Goal: Task Accomplishment & Management: Use online tool/utility

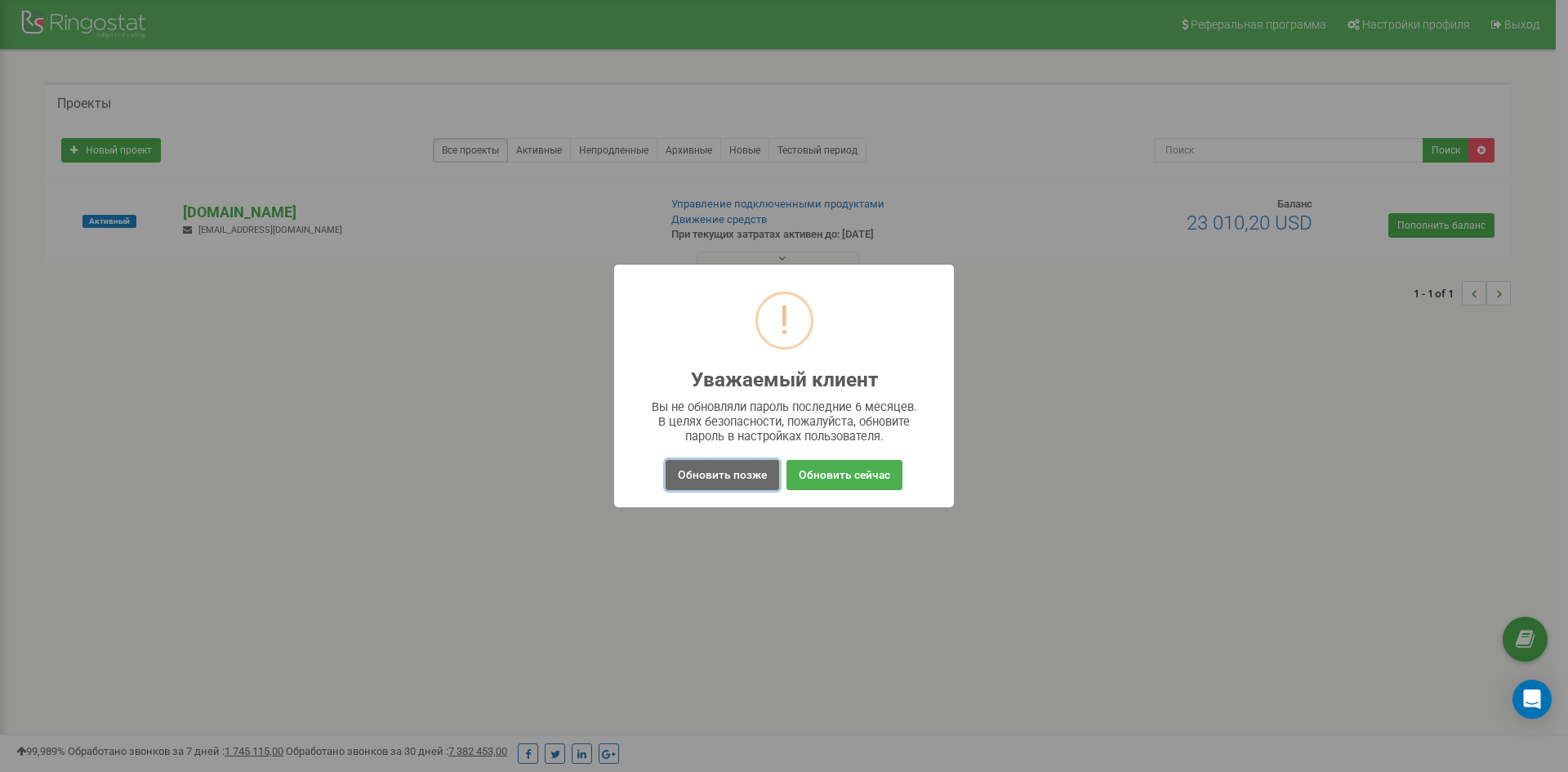
click at [735, 471] on button "Обновить позже" at bounding box center [722, 475] width 114 height 30
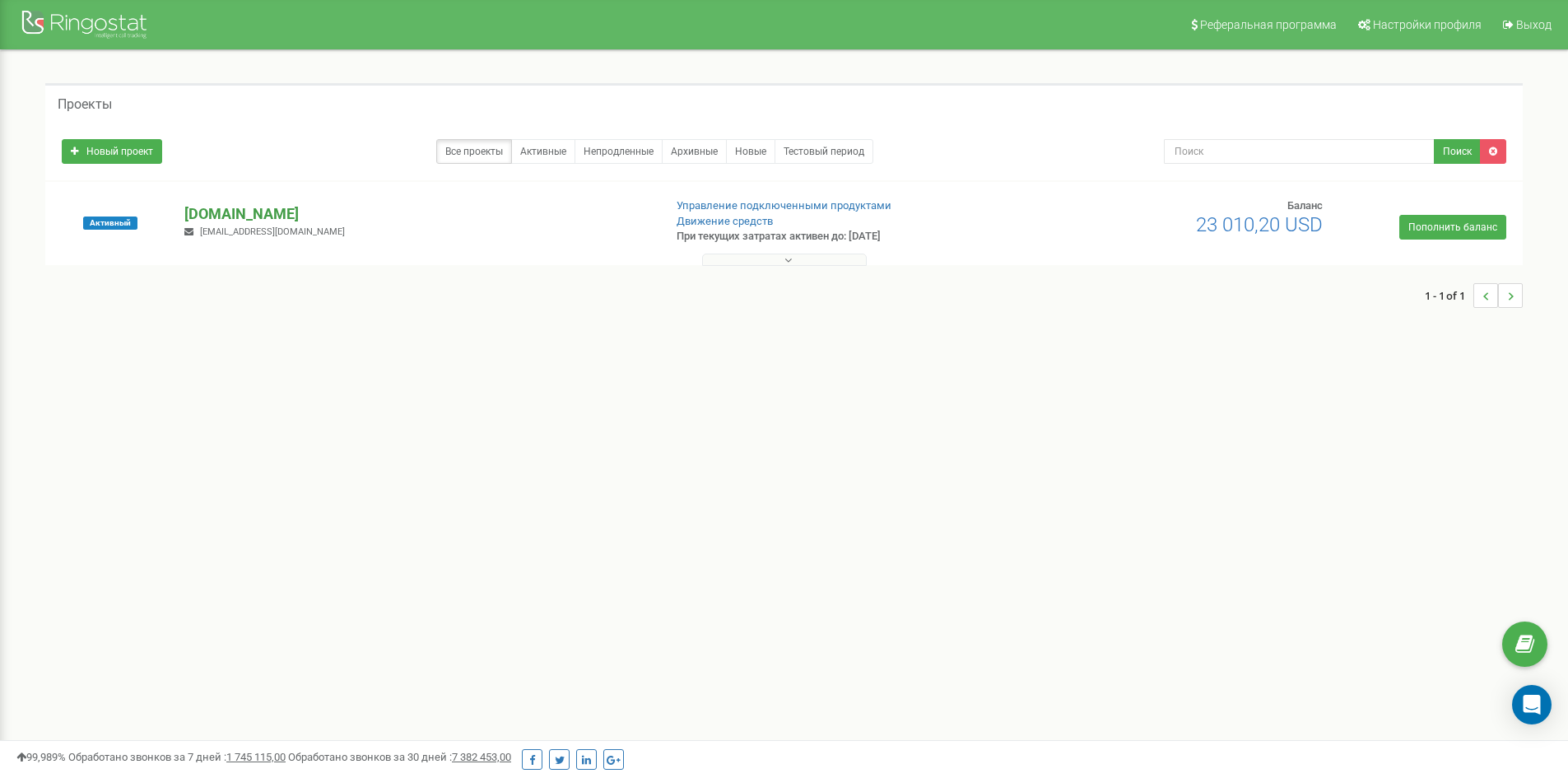
click at [247, 209] on p "[DOMAIN_NAME]" at bounding box center [417, 214] width 465 height 21
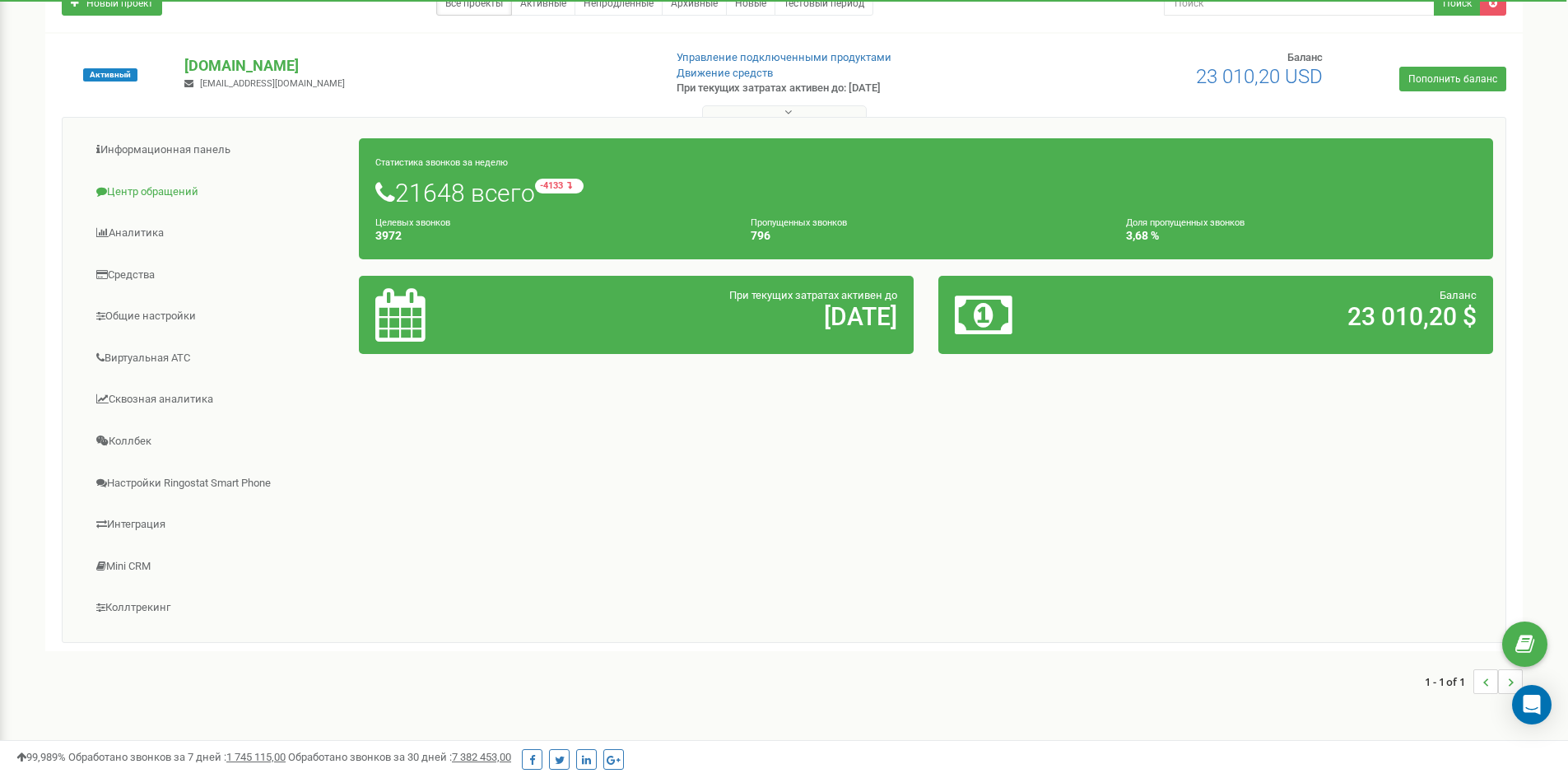
scroll to position [165, 0]
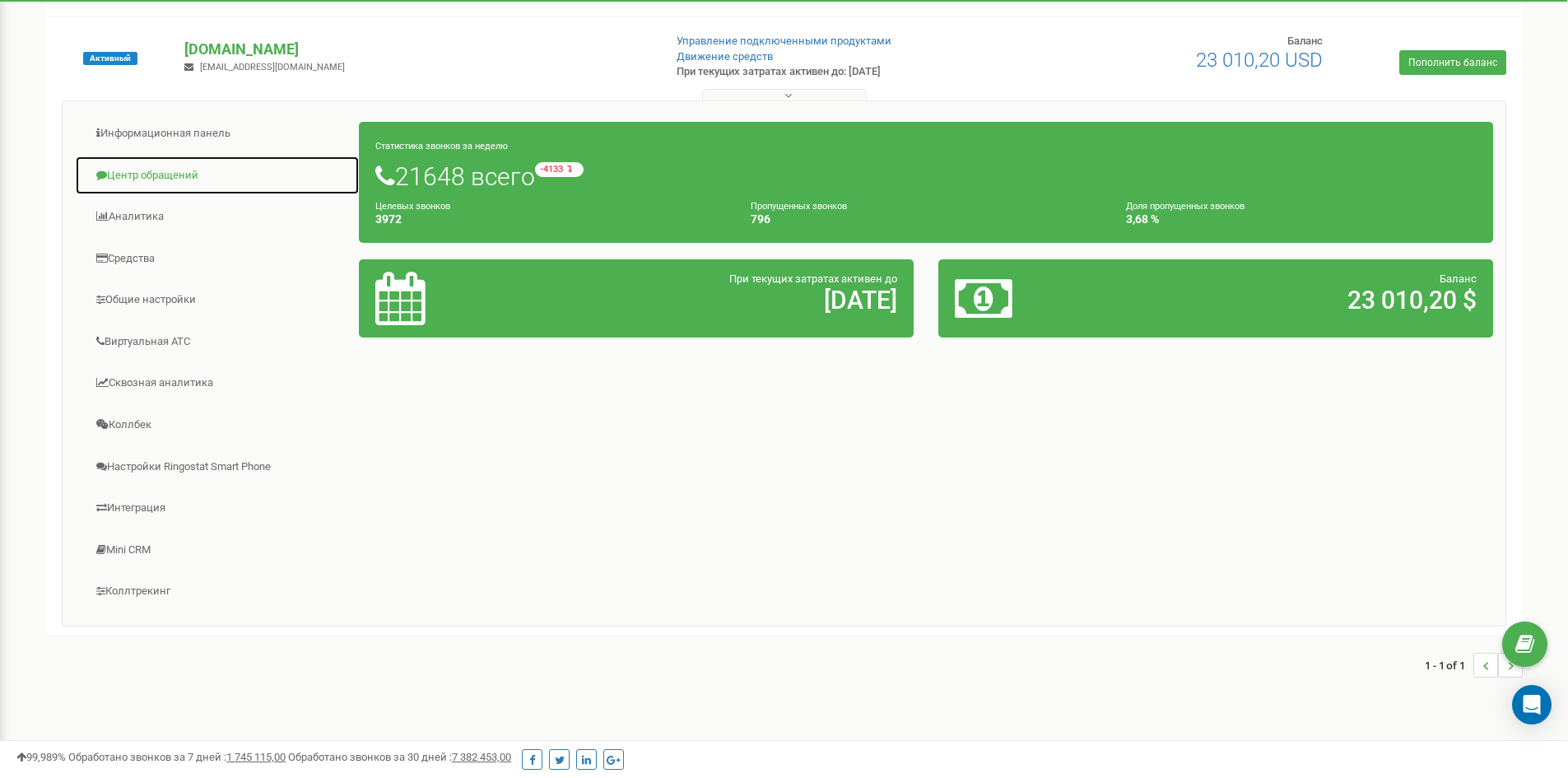
click at [154, 170] on link "Центр обращений" at bounding box center [217, 176] width 285 height 40
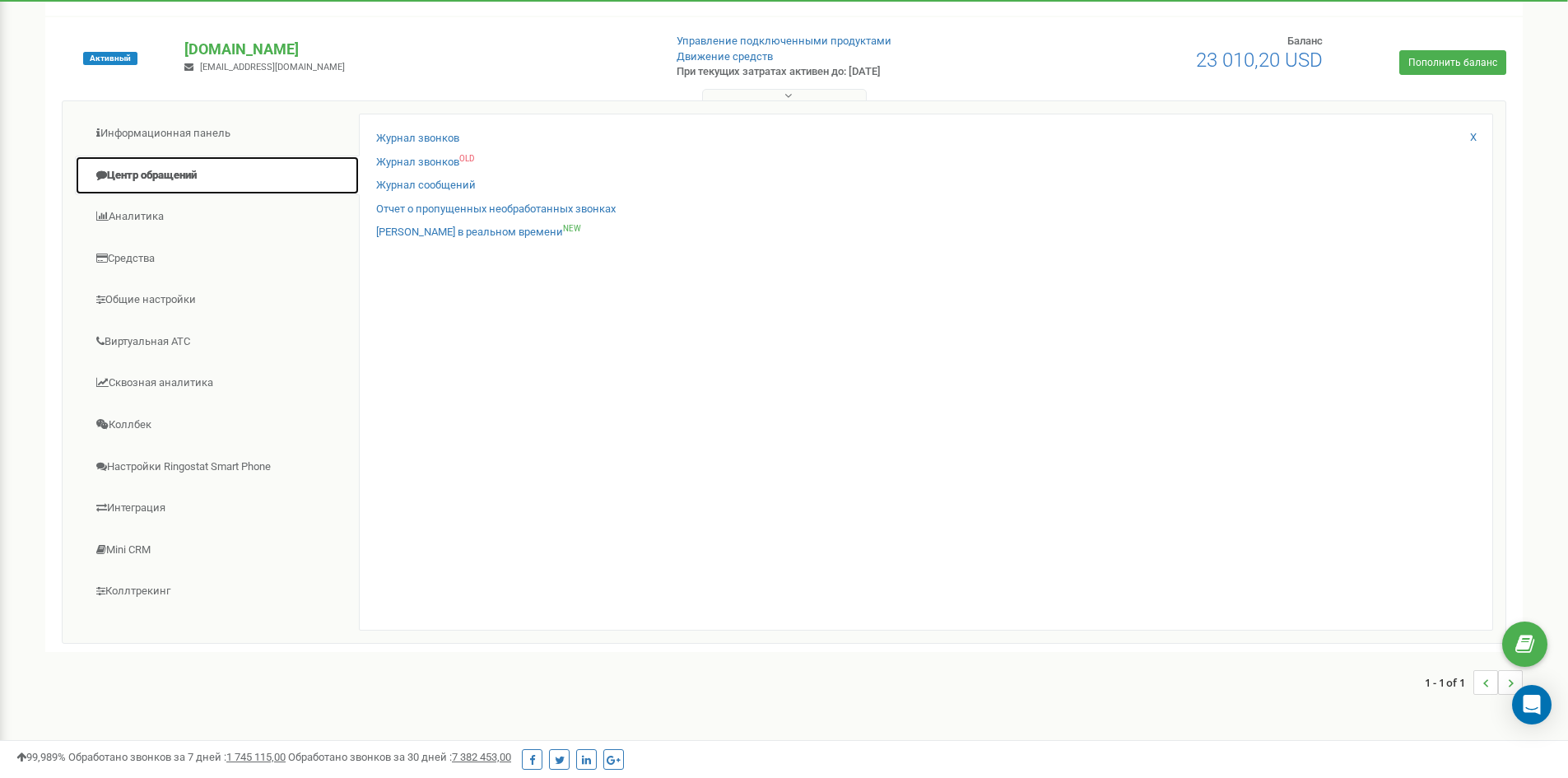
click at [154, 170] on link "Центр обращений" at bounding box center [217, 176] width 285 height 40
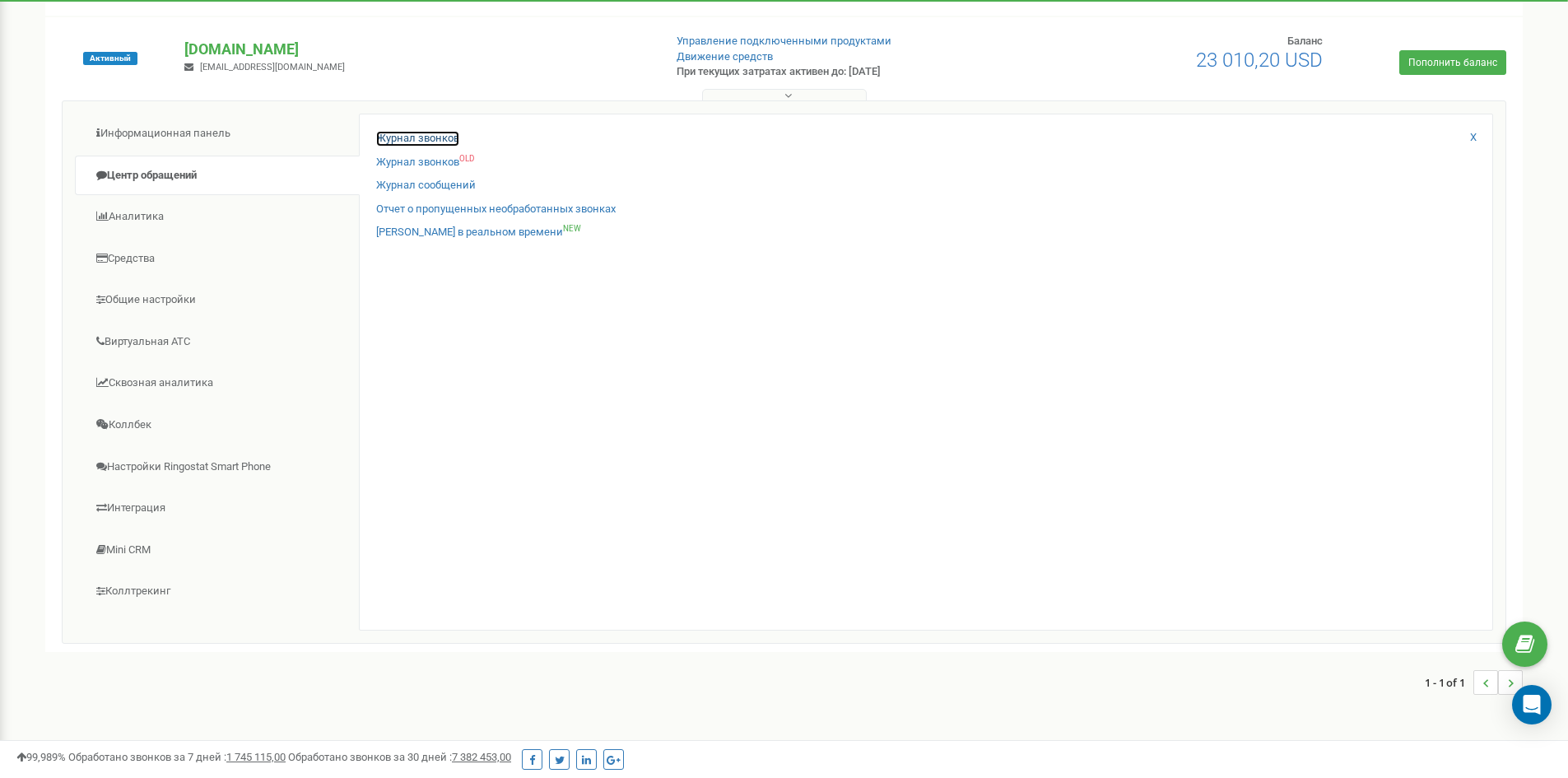
click at [432, 134] on link "Журнал звонков" at bounding box center [418, 138] width 83 height 16
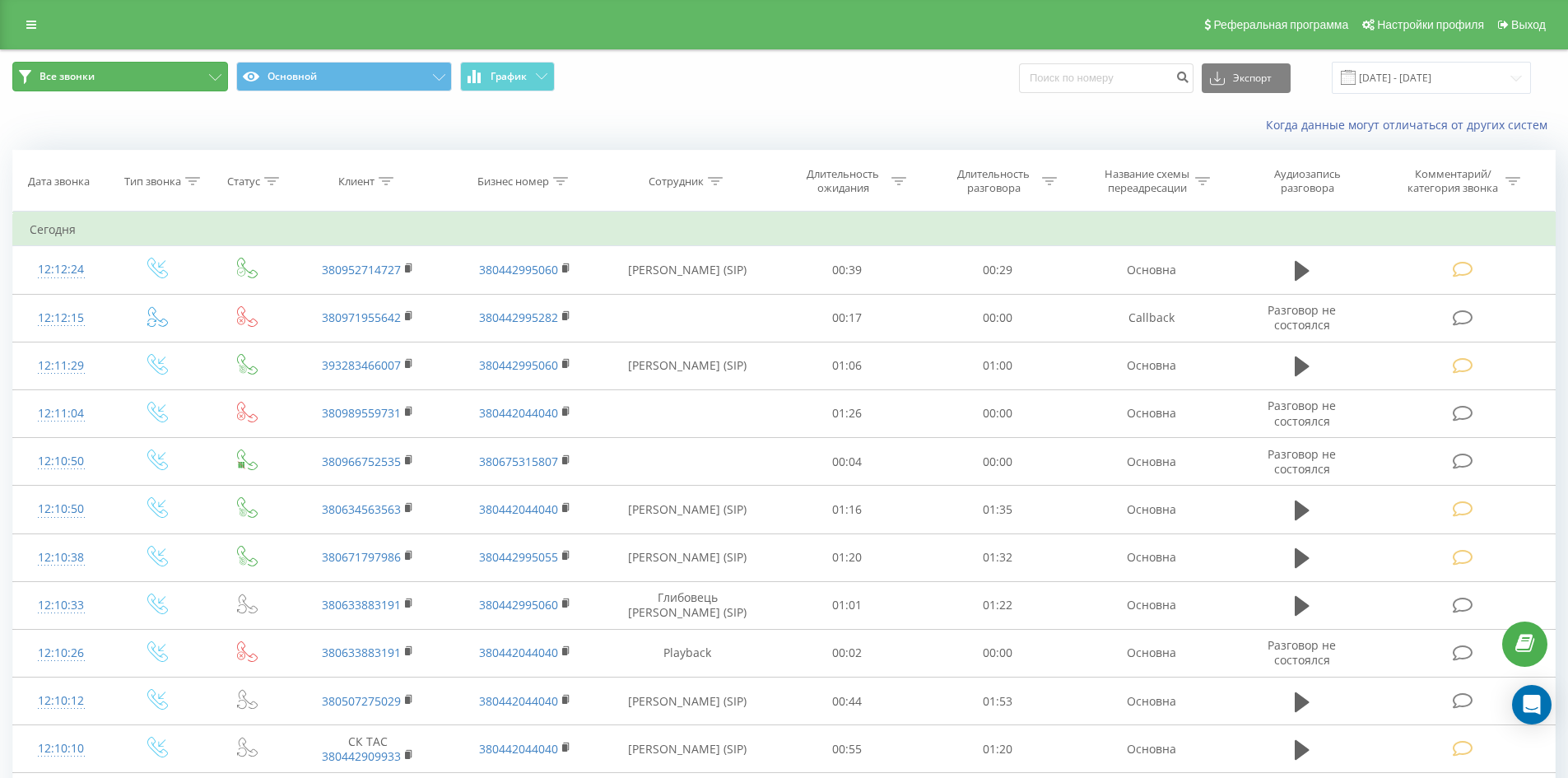
click at [215, 74] on icon at bounding box center [214, 77] width 12 height 6
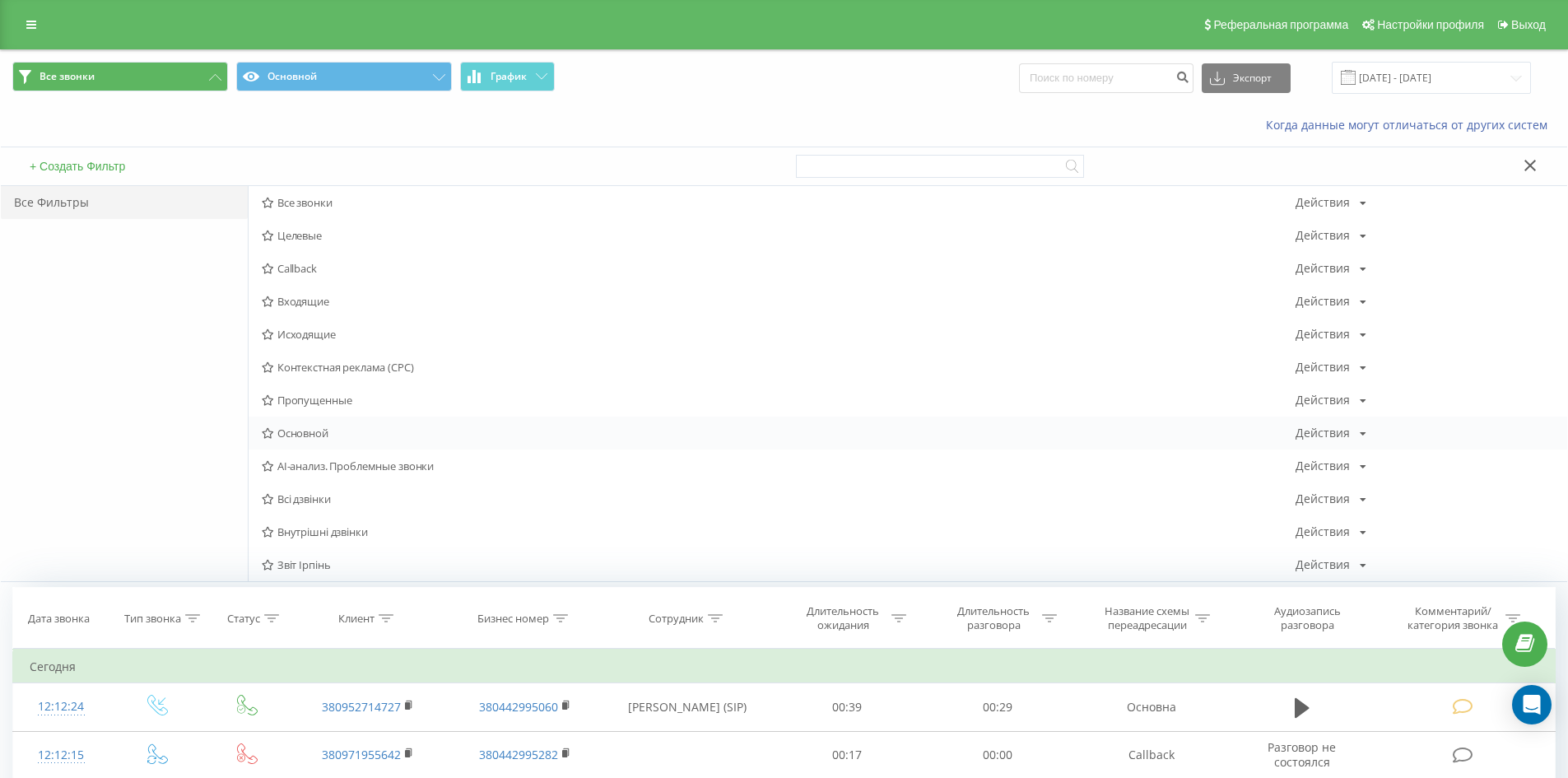
click at [316, 433] on span "Основной" at bounding box center [779, 433] width 1034 height 12
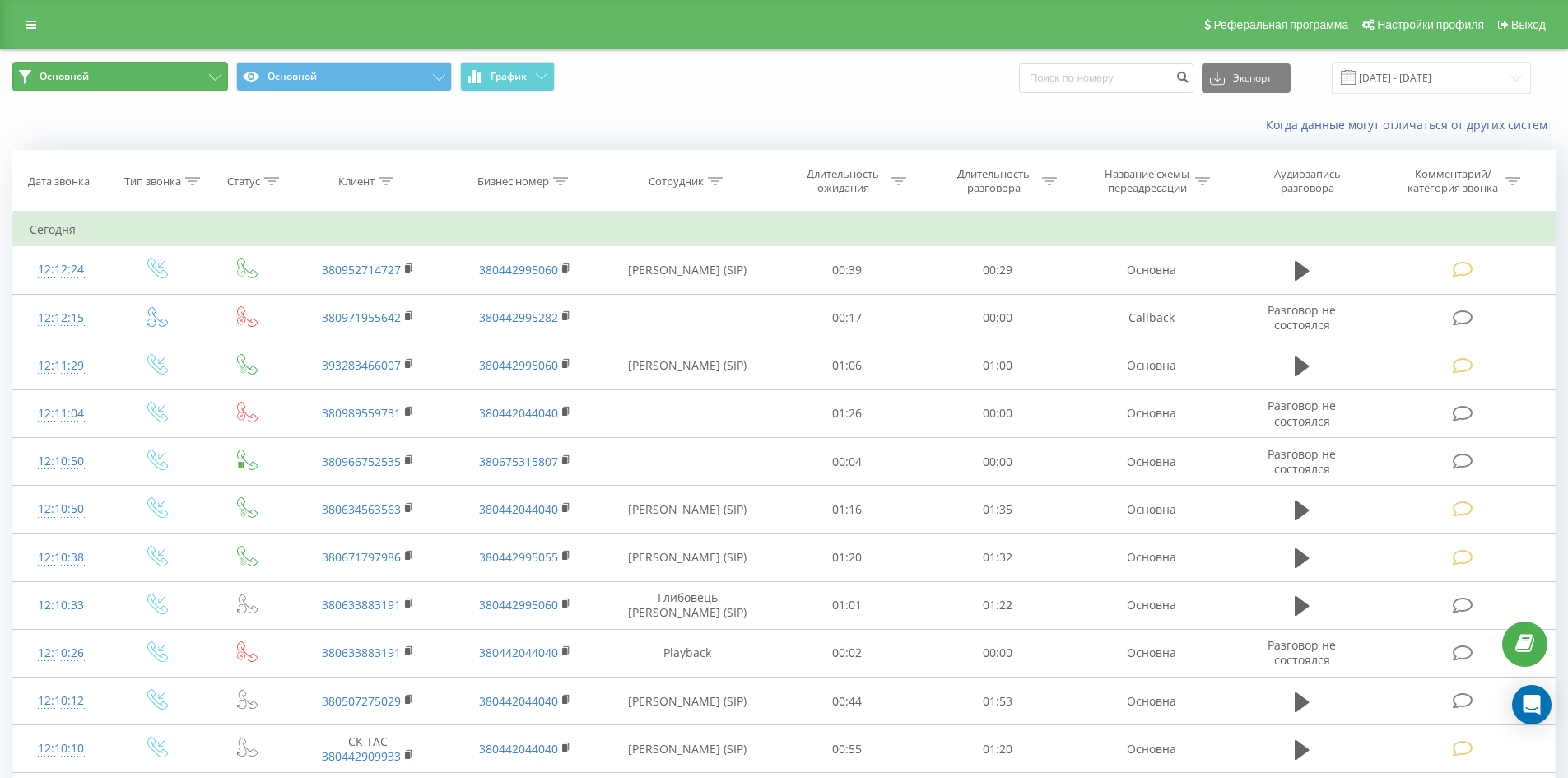
click at [136, 81] on button "Основной" at bounding box center [119, 76] width 215 height 29
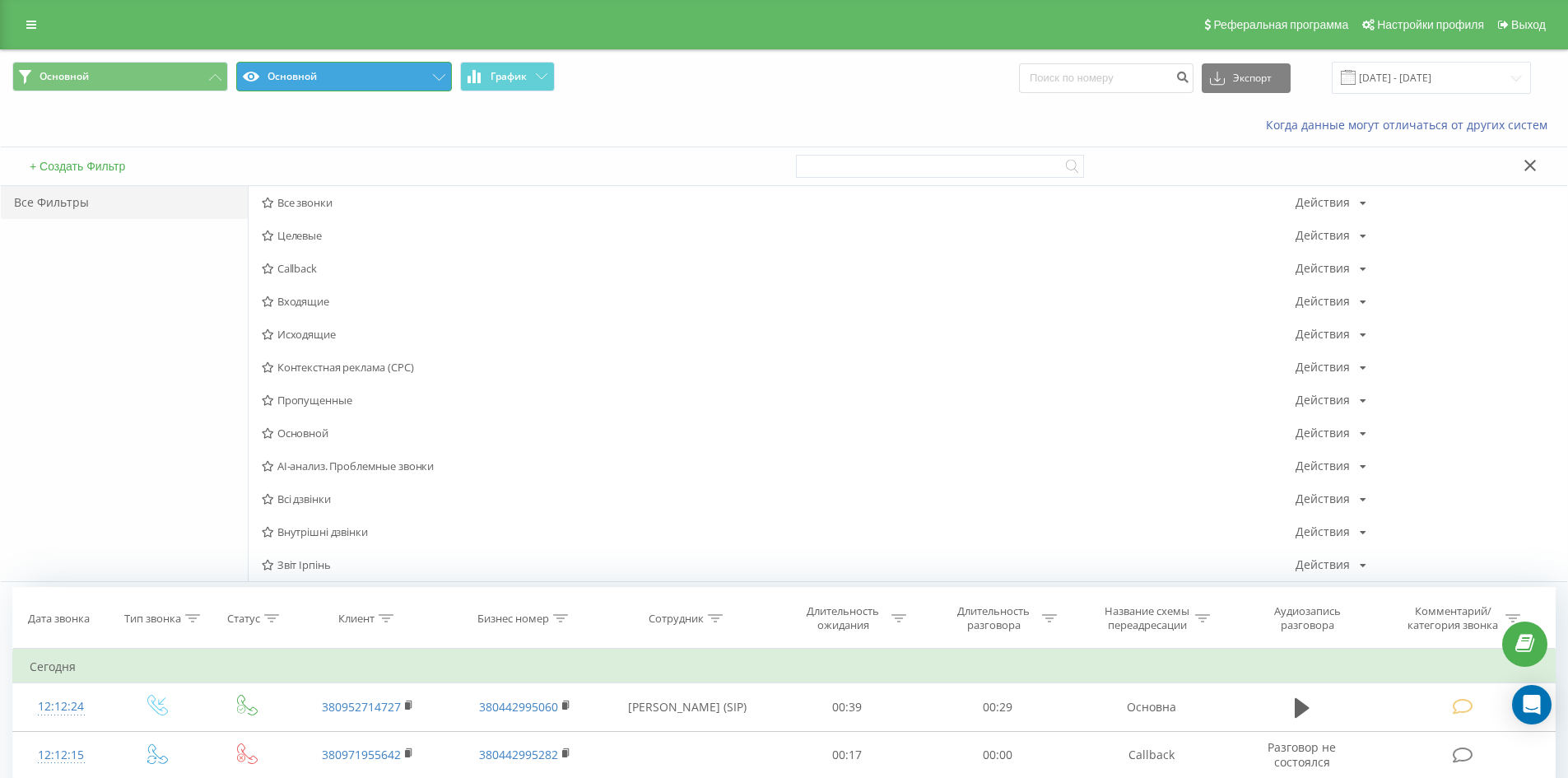
click at [322, 77] on button "Основной" at bounding box center [343, 76] width 215 height 29
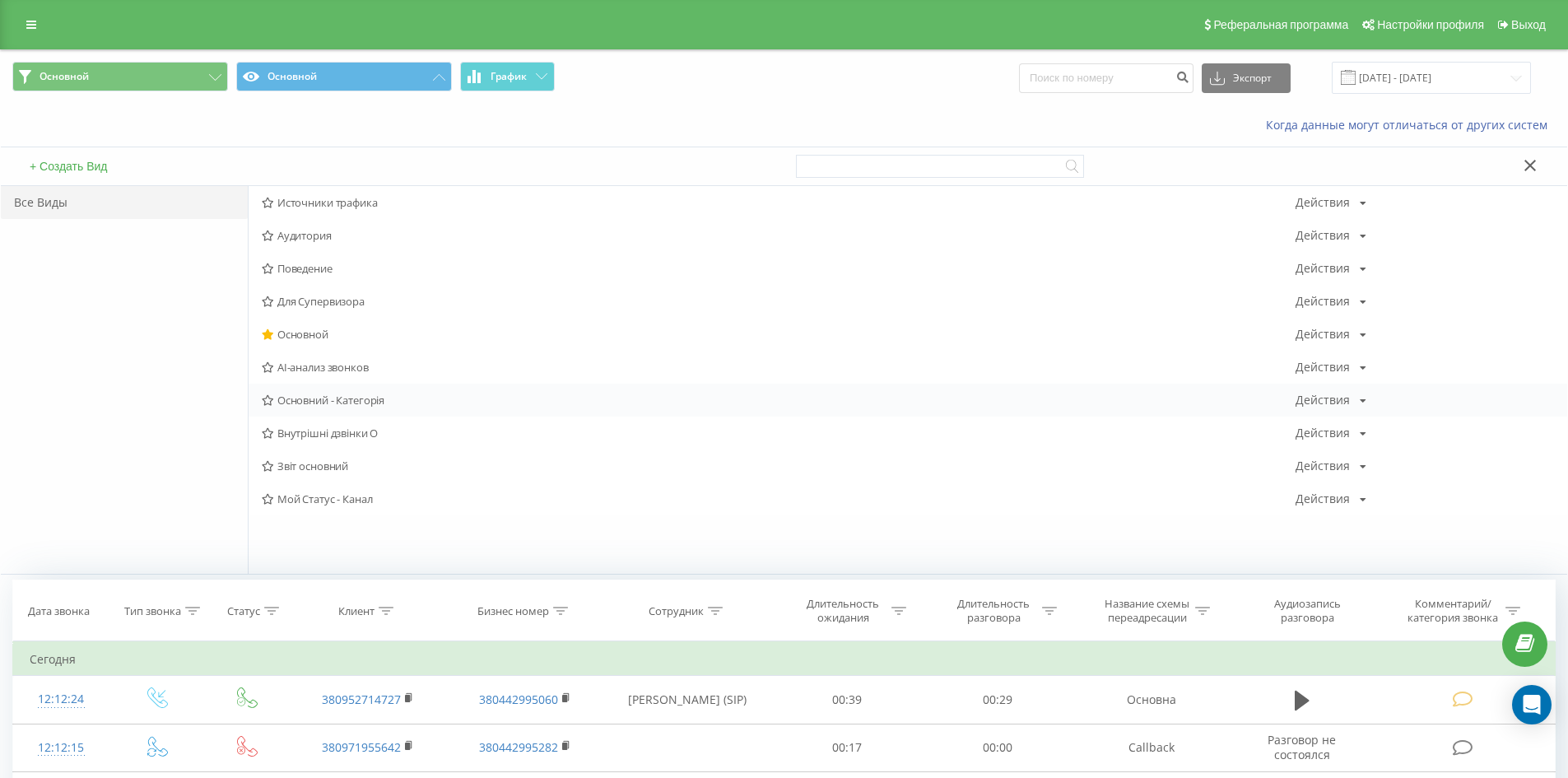
click at [366, 401] on span "Основний - Категорія" at bounding box center [779, 400] width 1034 height 12
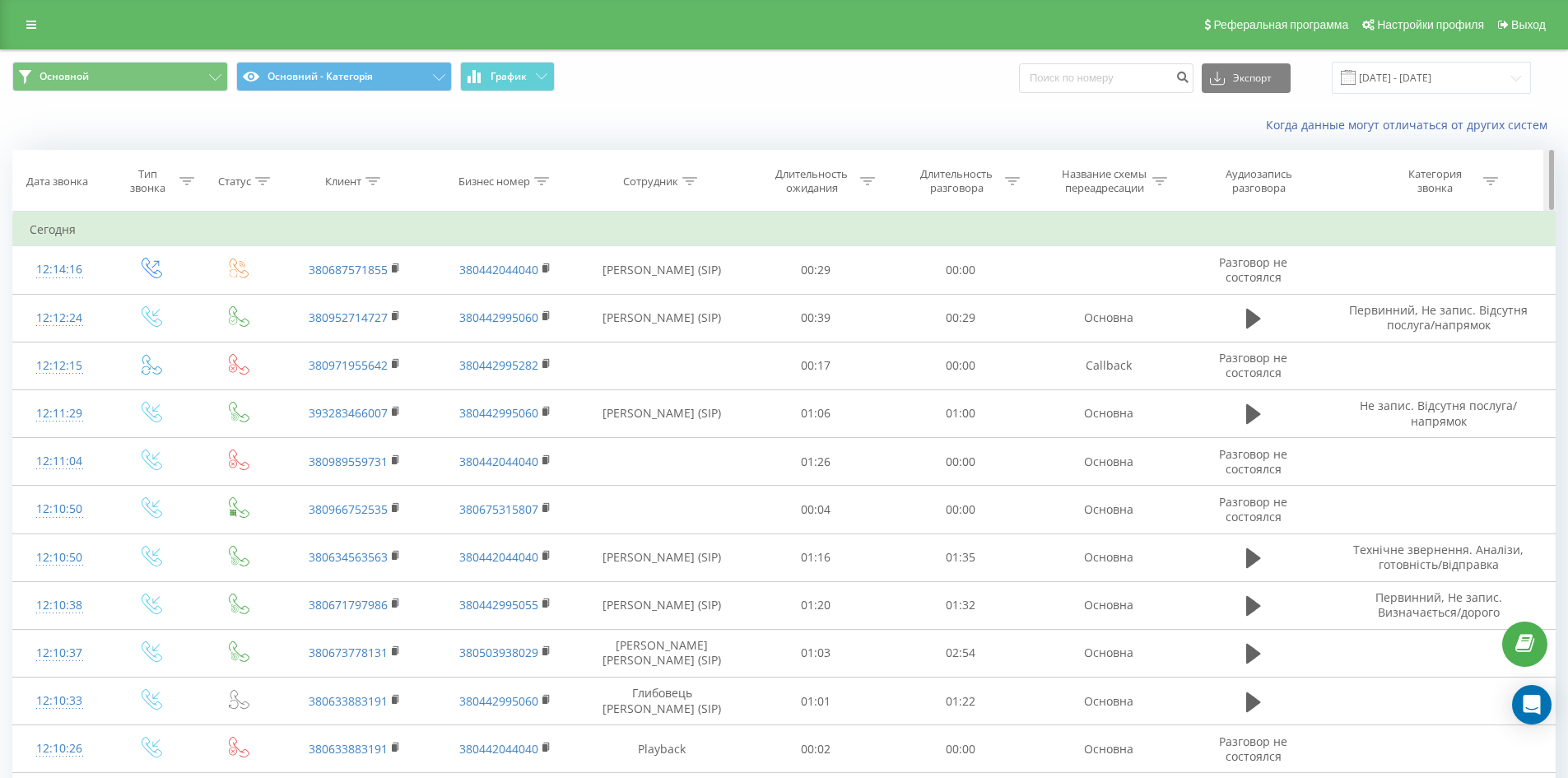
drag, startPoint x: 1550, startPoint y: 184, endPoint x: 1559, endPoint y: 161, distance: 24.7
click at [411, 75] on button "Основний - Категорія" at bounding box center [343, 76] width 215 height 29
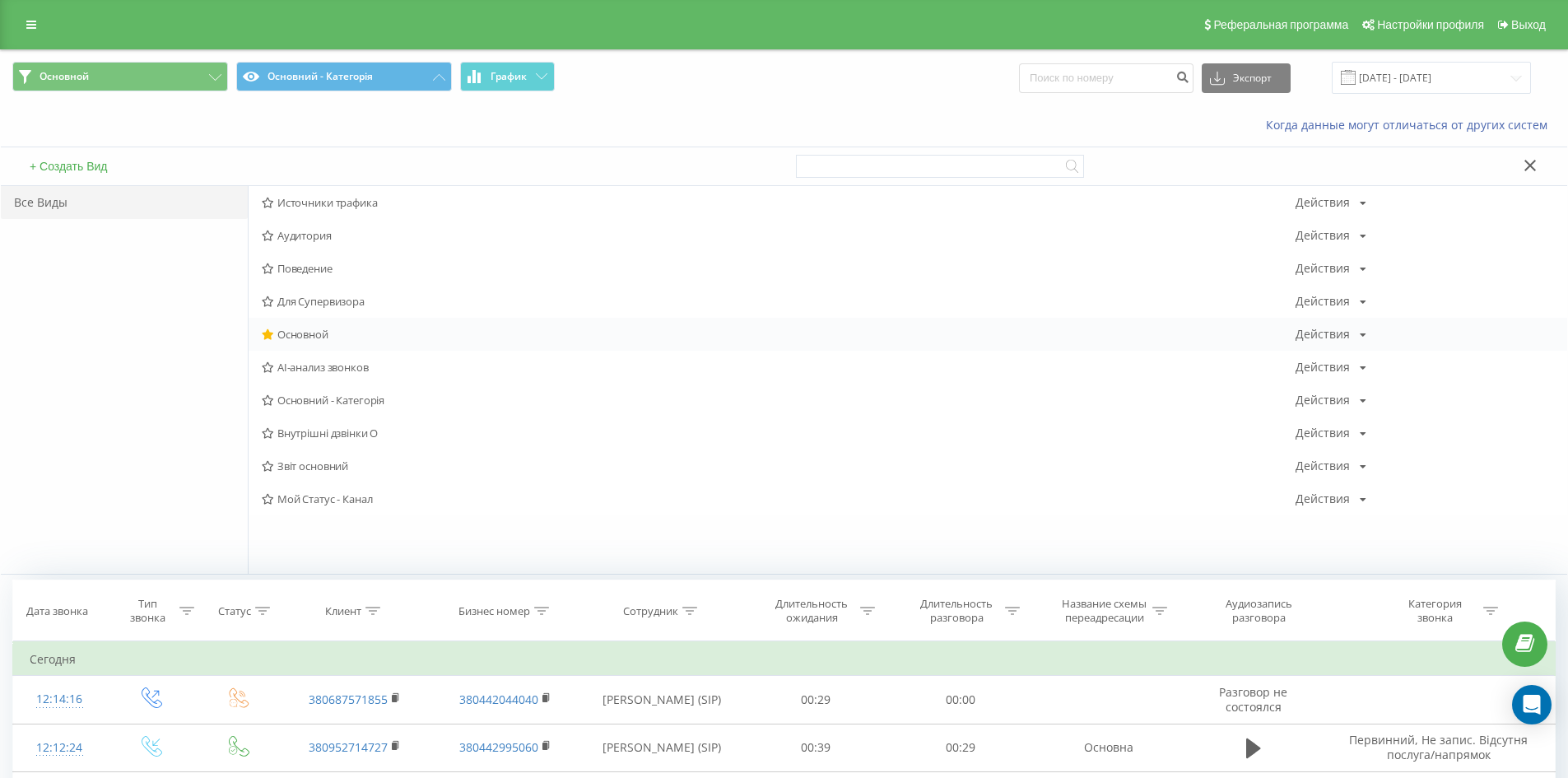
click at [316, 334] on span "Основной" at bounding box center [779, 334] width 1034 height 12
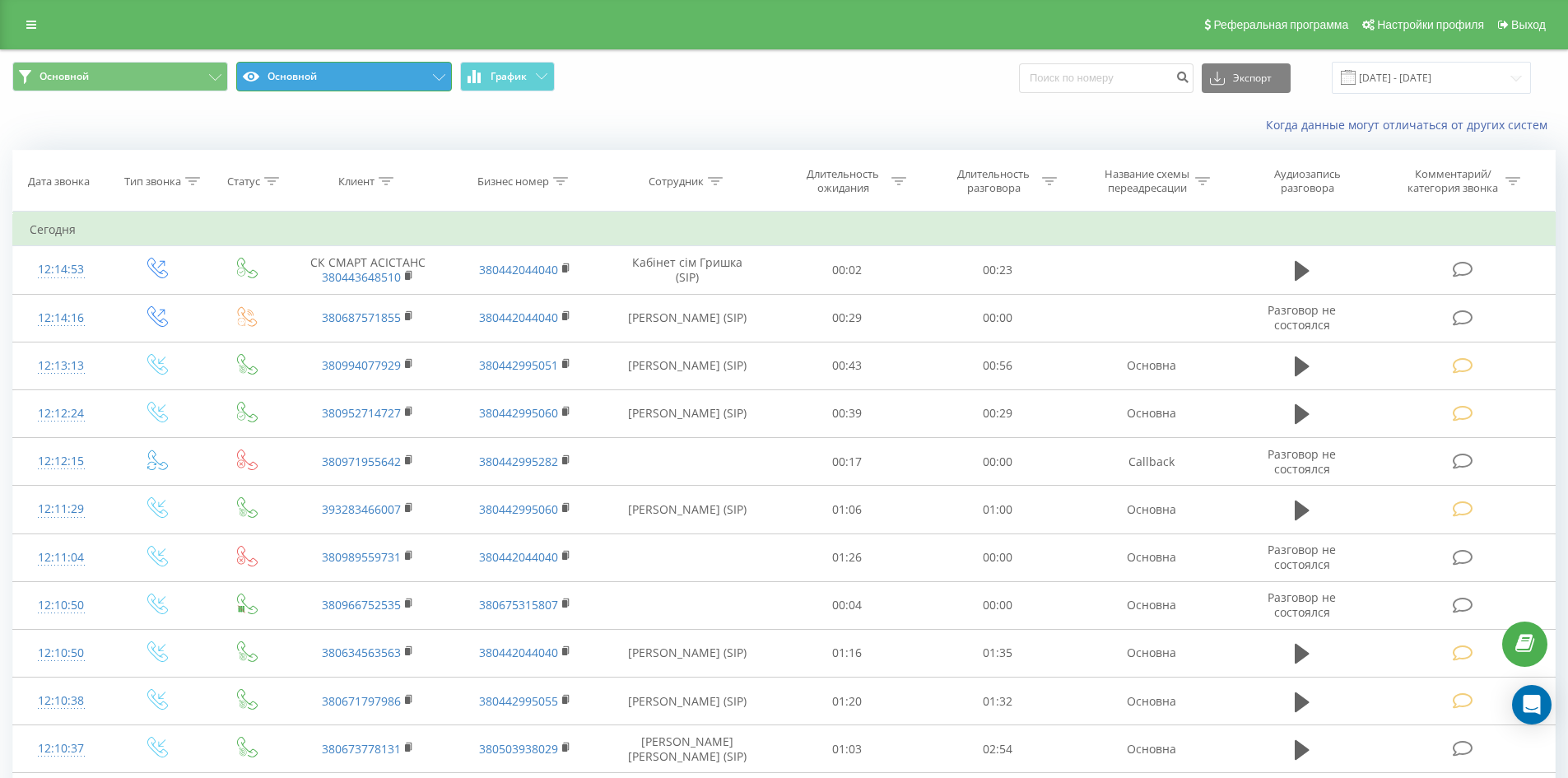
click at [279, 73] on button "Основной" at bounding box center [343, 76] width 215 height 29
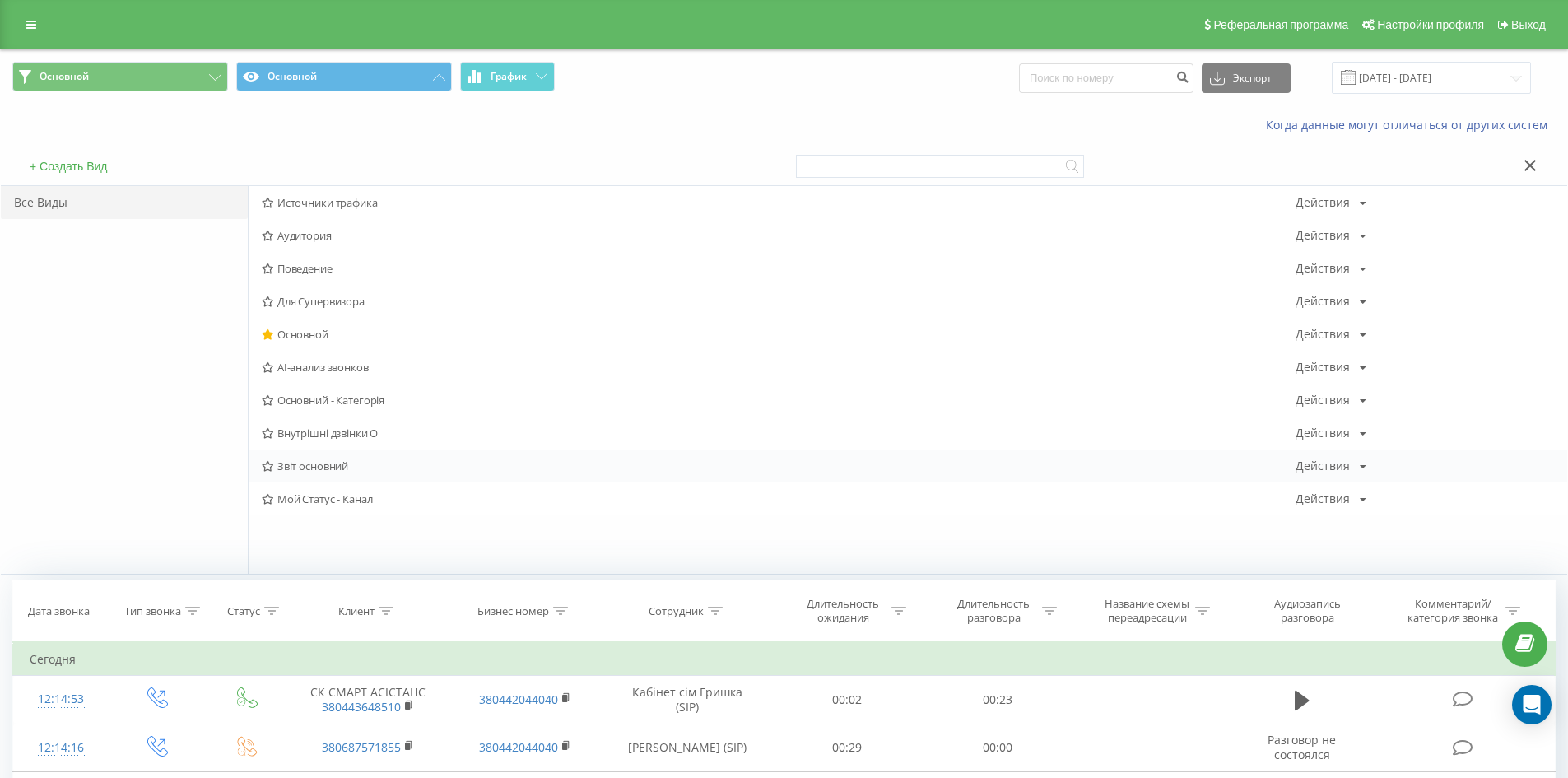
click at [322, 464] on span "Звіт основний" at bounding box center [779, 466] width 1034 height 12
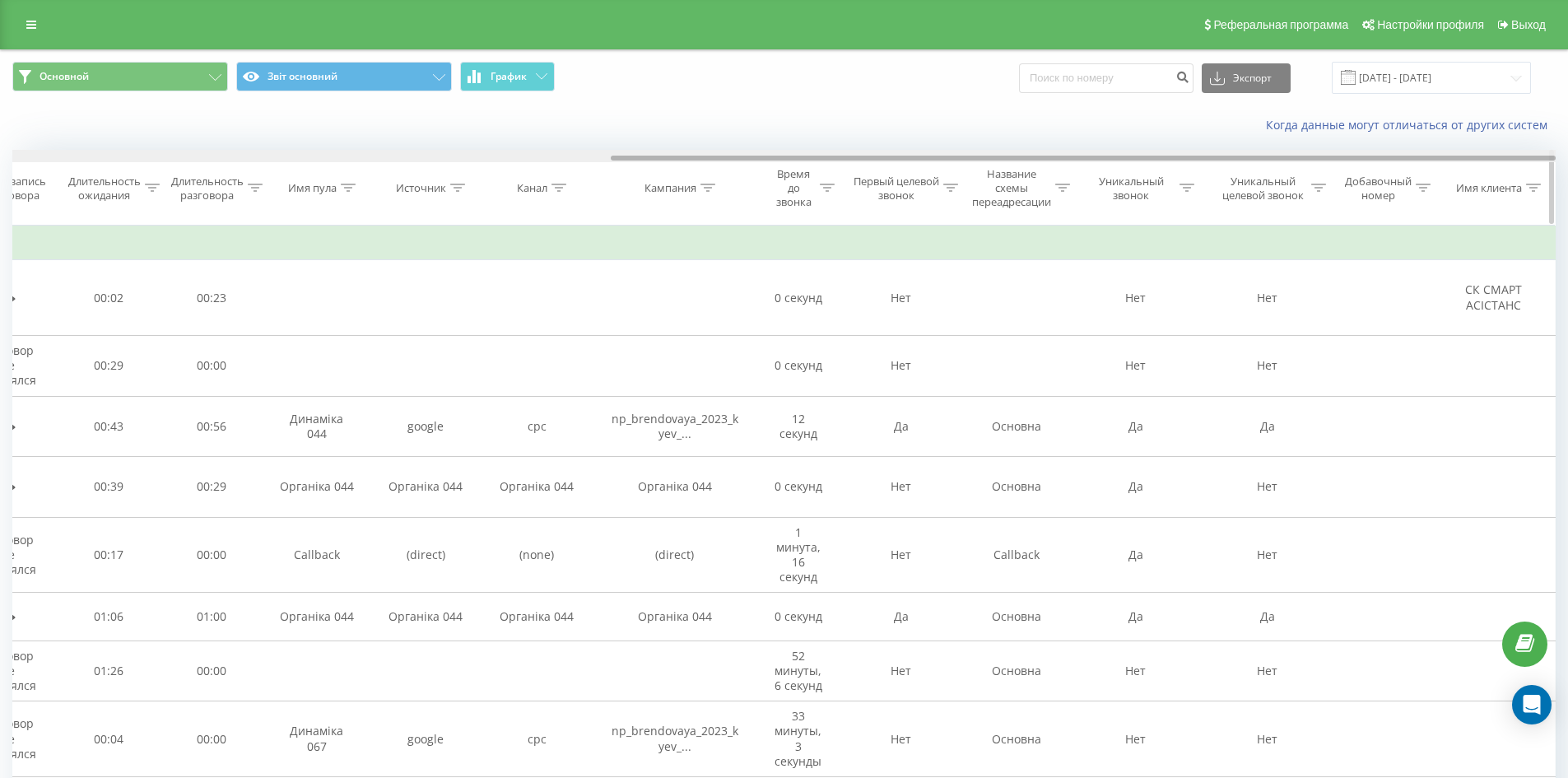
scroll to position [0, 568]
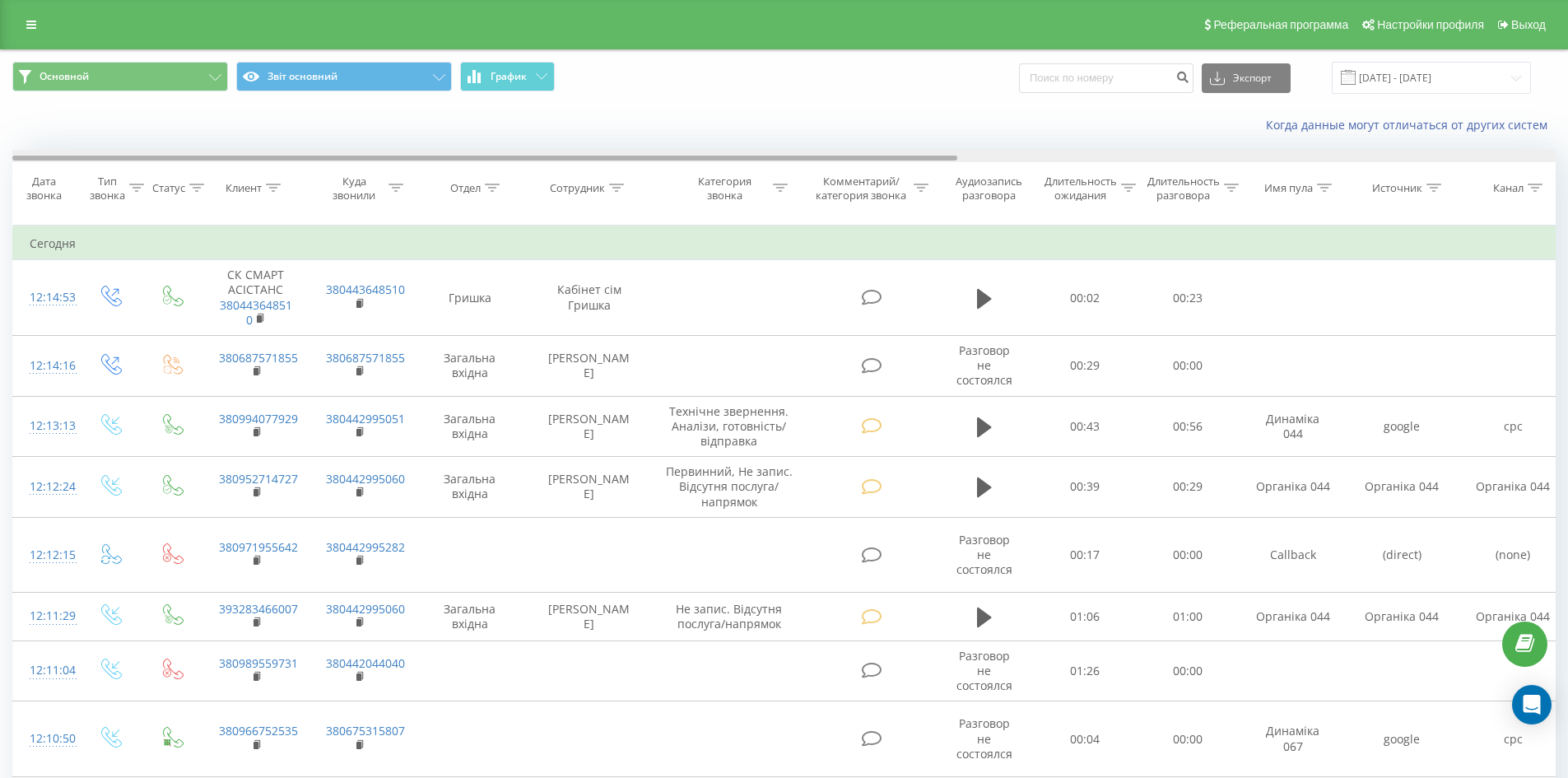
drag, startPoint x: 799, startPoint y: 159, endPoint x: 393, endPoint y: 141, distance: 406.4
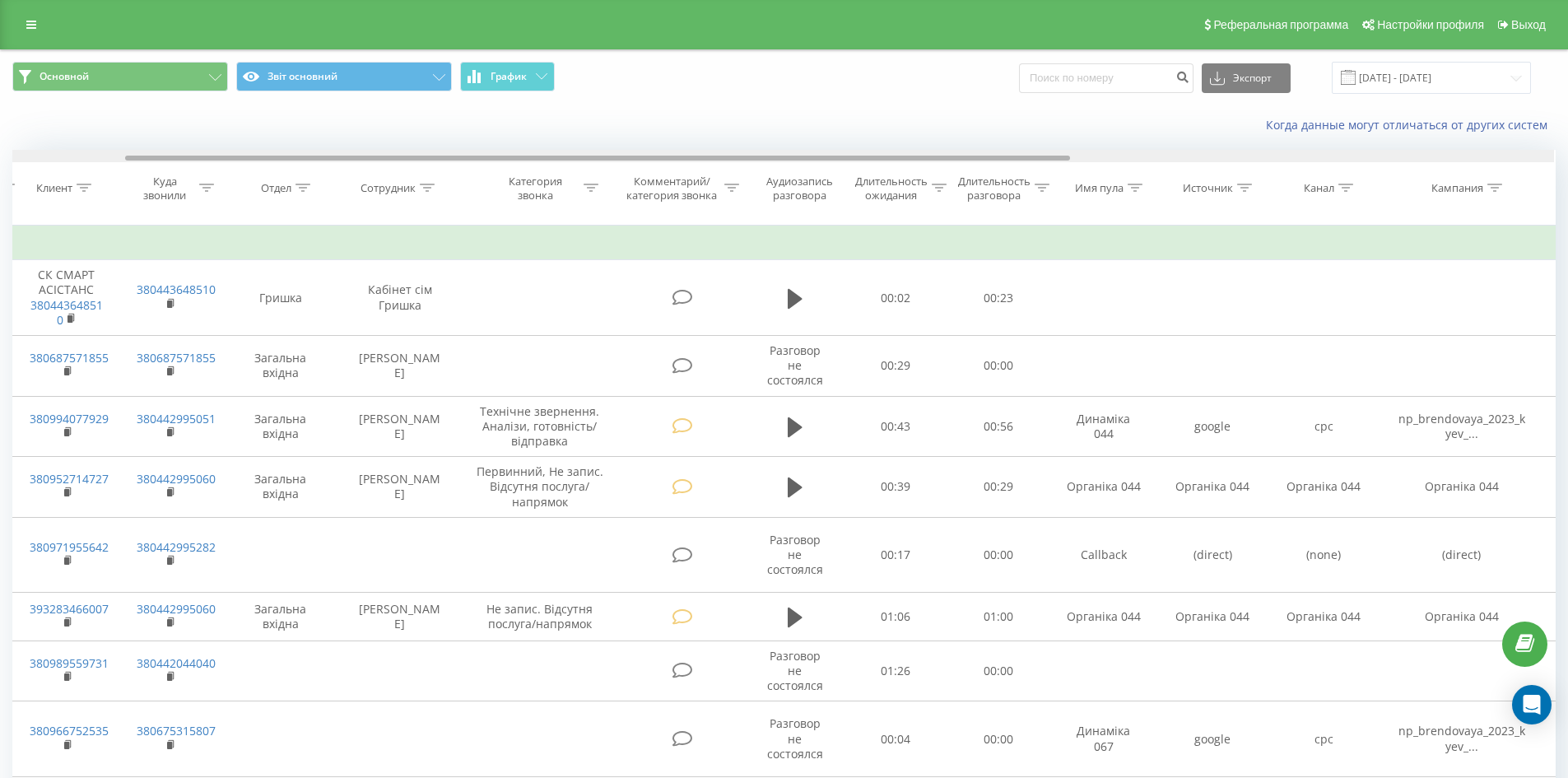
drag, startPoint x: 74, startPoint y: 160, endPoint x: 191, endPoint y: 139, distance: 118.9
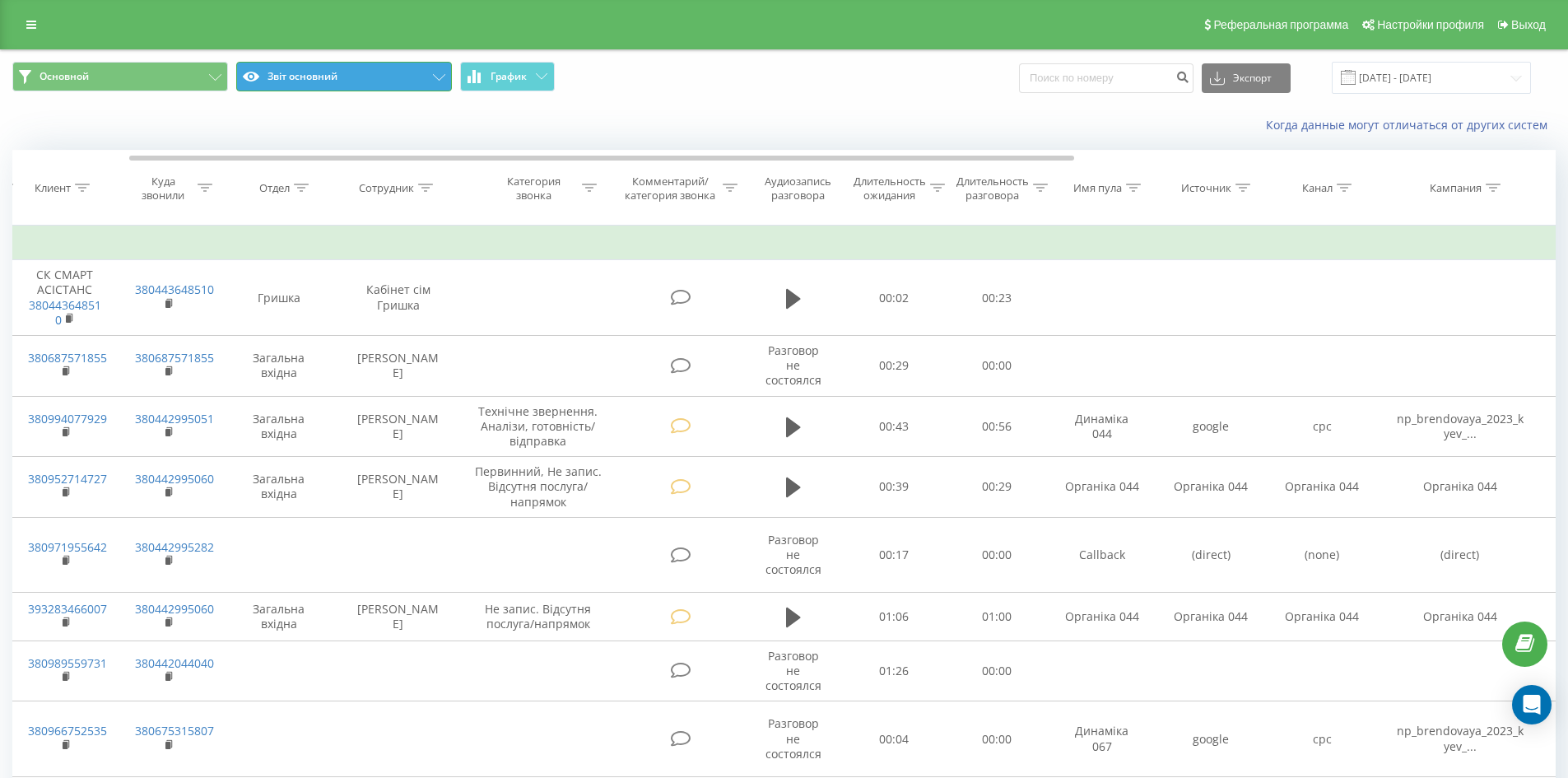
click at [349, 76] on button "Звіт основний" at bounding box center [343, 76] width 215 height 29
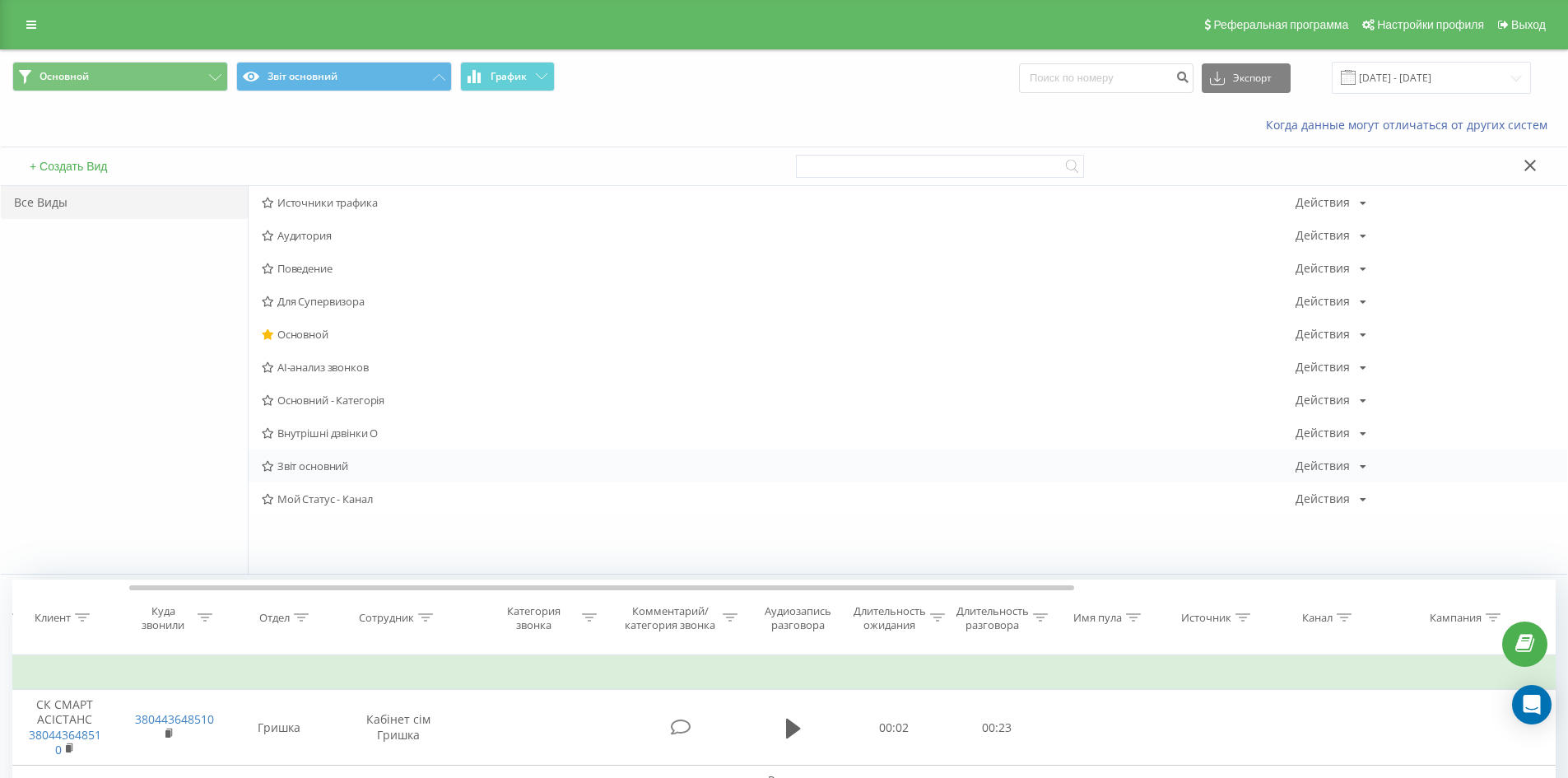
click at [1364, 463] on icon at bounding box center [1362, 466] width 6 height 10
click at [1382, 606] on span "Поделиться" at bounding box center [1369, 609] width 59 height 14
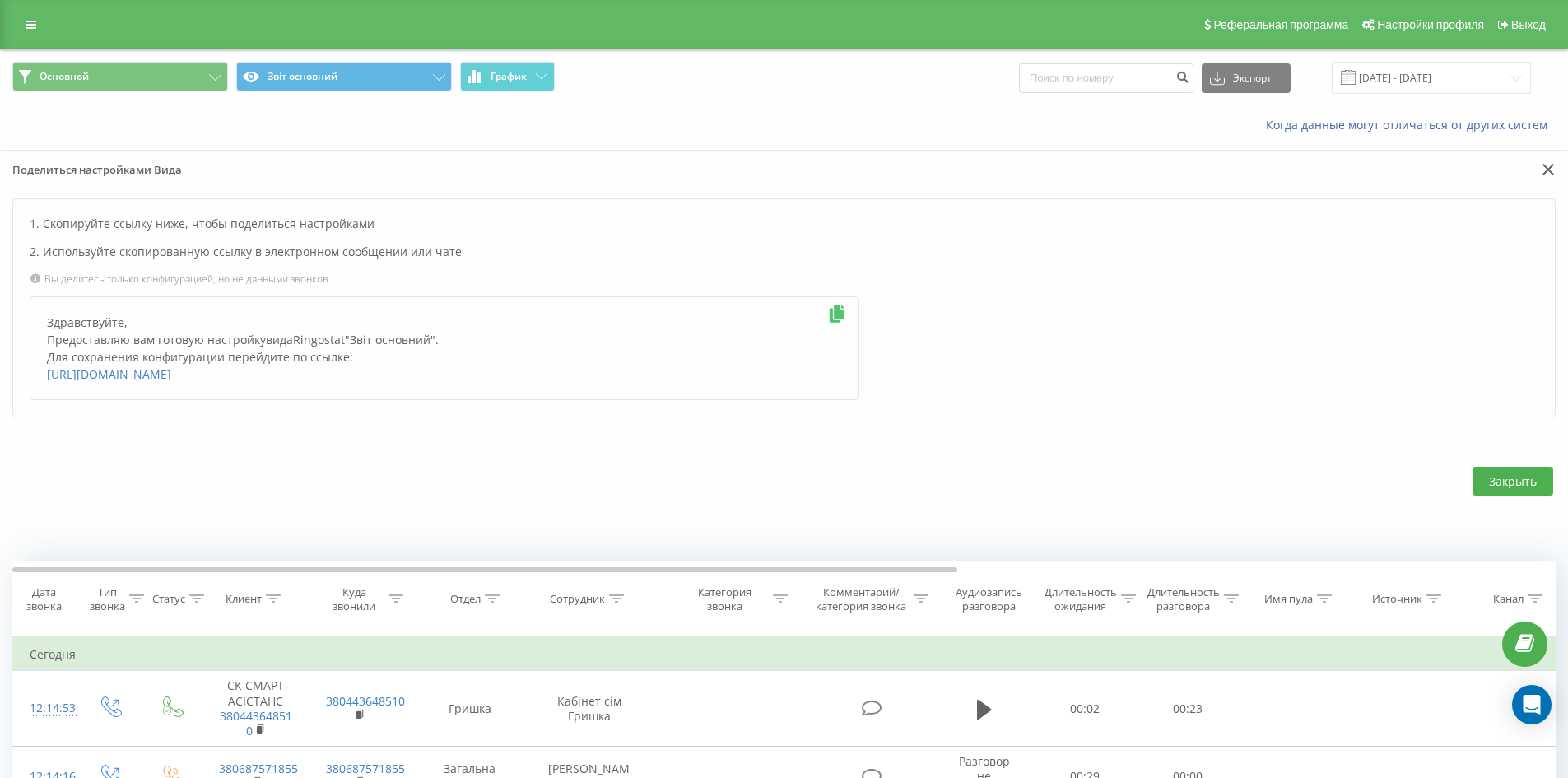
click at [840, 309] on icon at bounding box center [837, 313] width 20 height 17
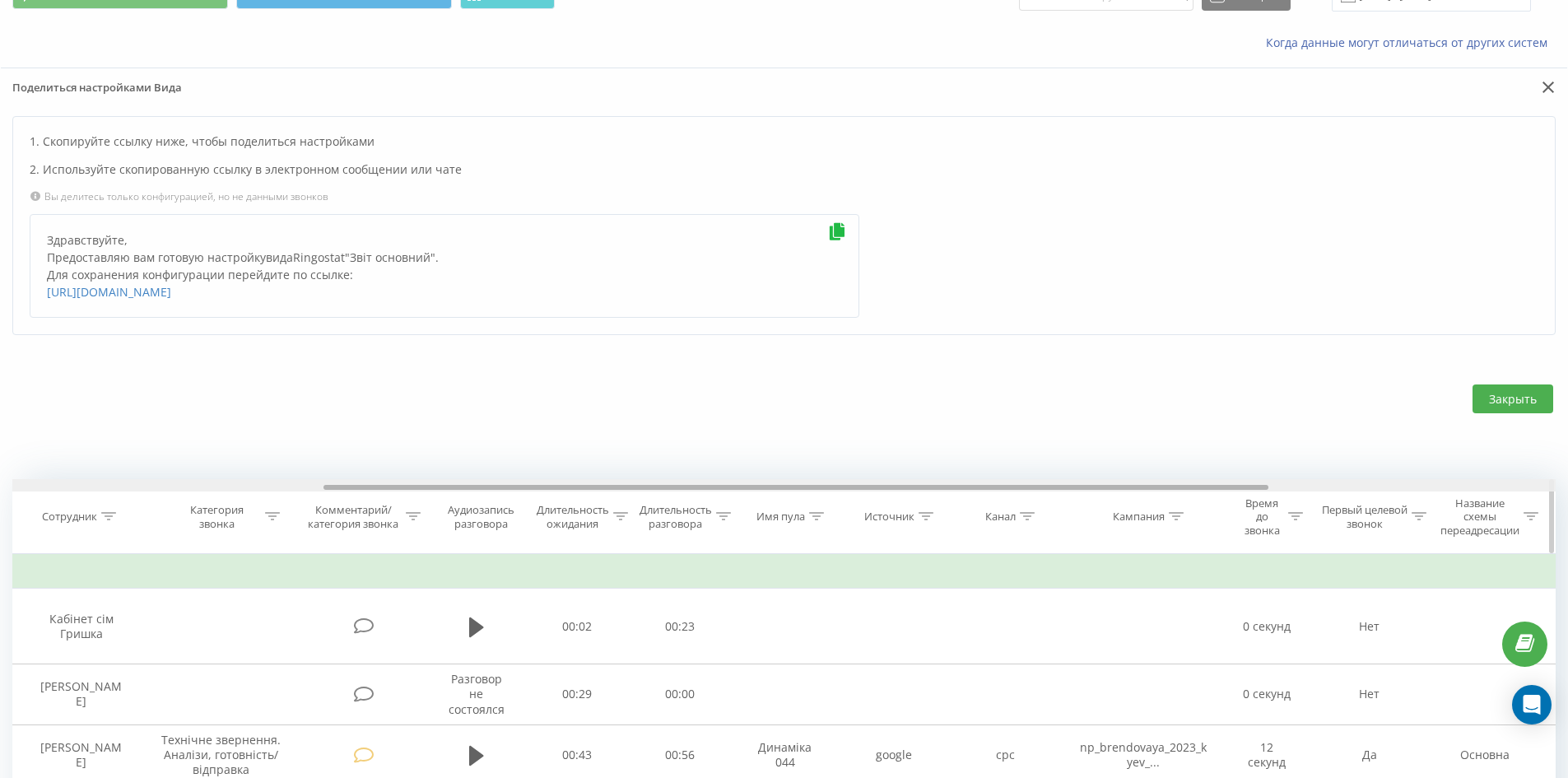
scroll to position [0, 536]
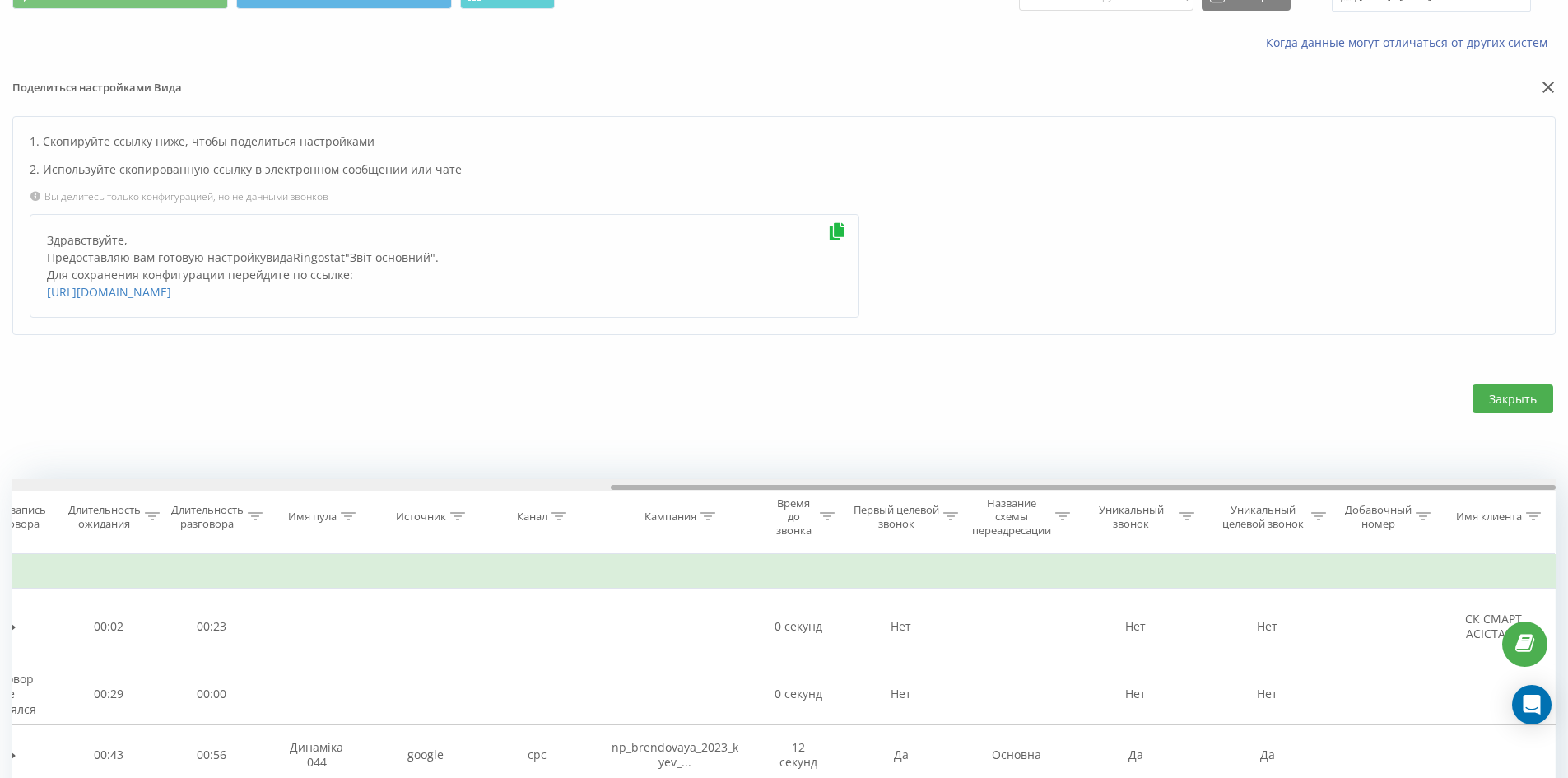
drag, startPoint x: 693, startPoint y: 507, endPoint x: 1358, endPoint y: 494, distance: 665.1
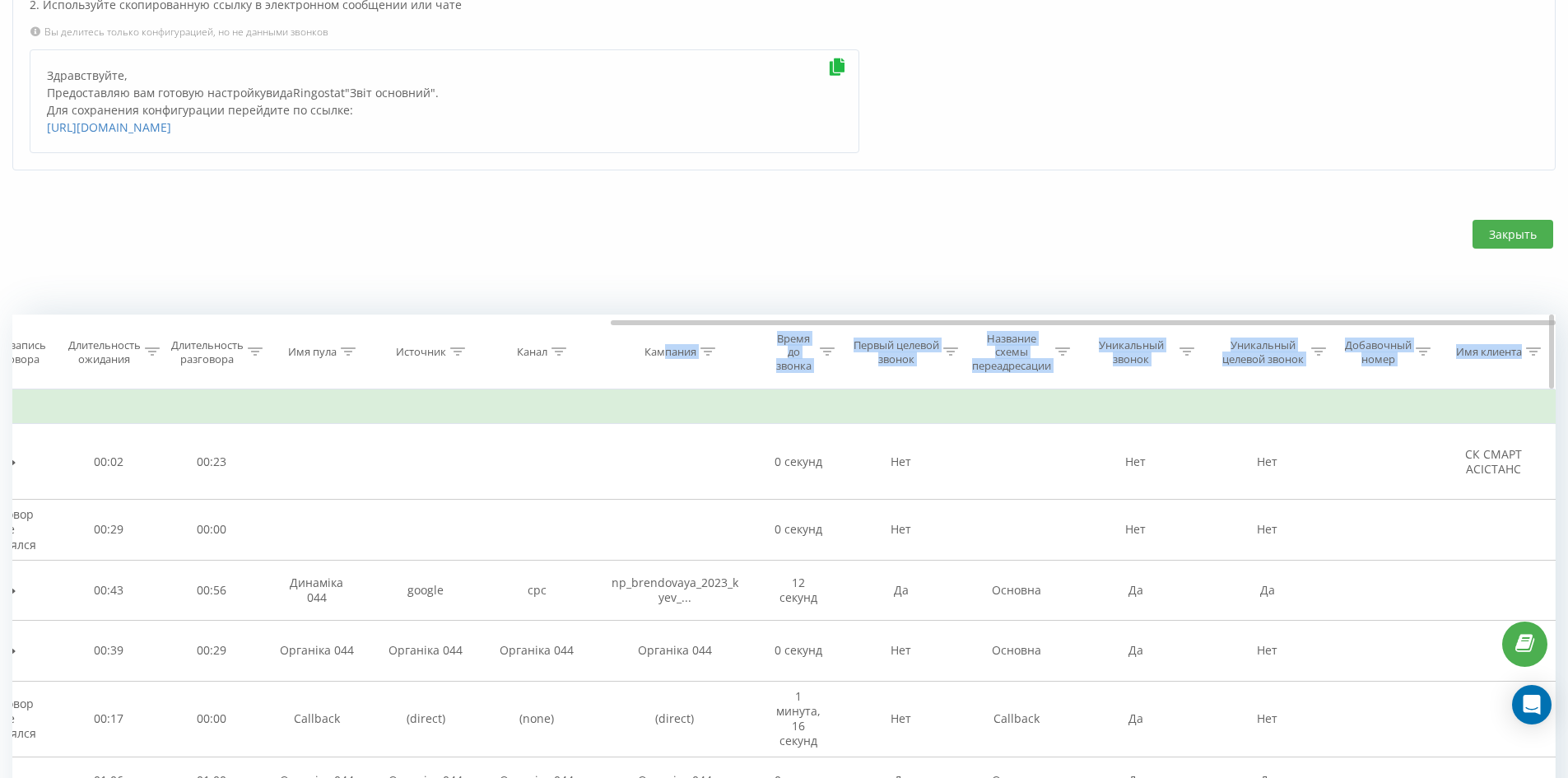
drag, startPoint x: 856, startPoint y: 344, endPoint x: 666, endPoint y: 349, distance: 190.1
click at [666, 349] on div "Дата звонка Тип звонка Статус [PERSON_NAME] звонили Отдел Сотрудник Категория з…" at bounding box center [783, 352] width 1543 height 76
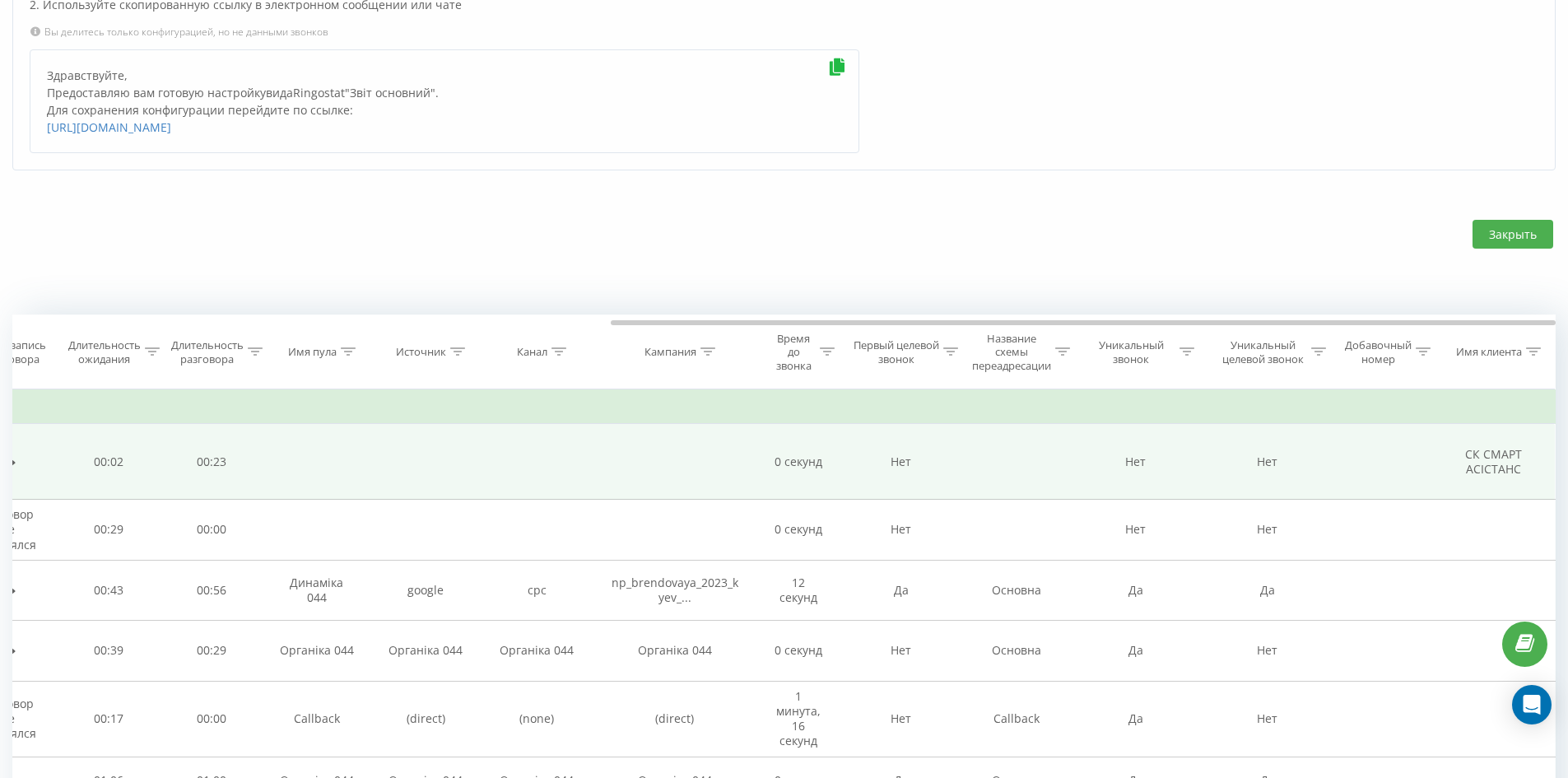
click at [711, 462] on td at bounding box center [675, 462] width 165 height 76
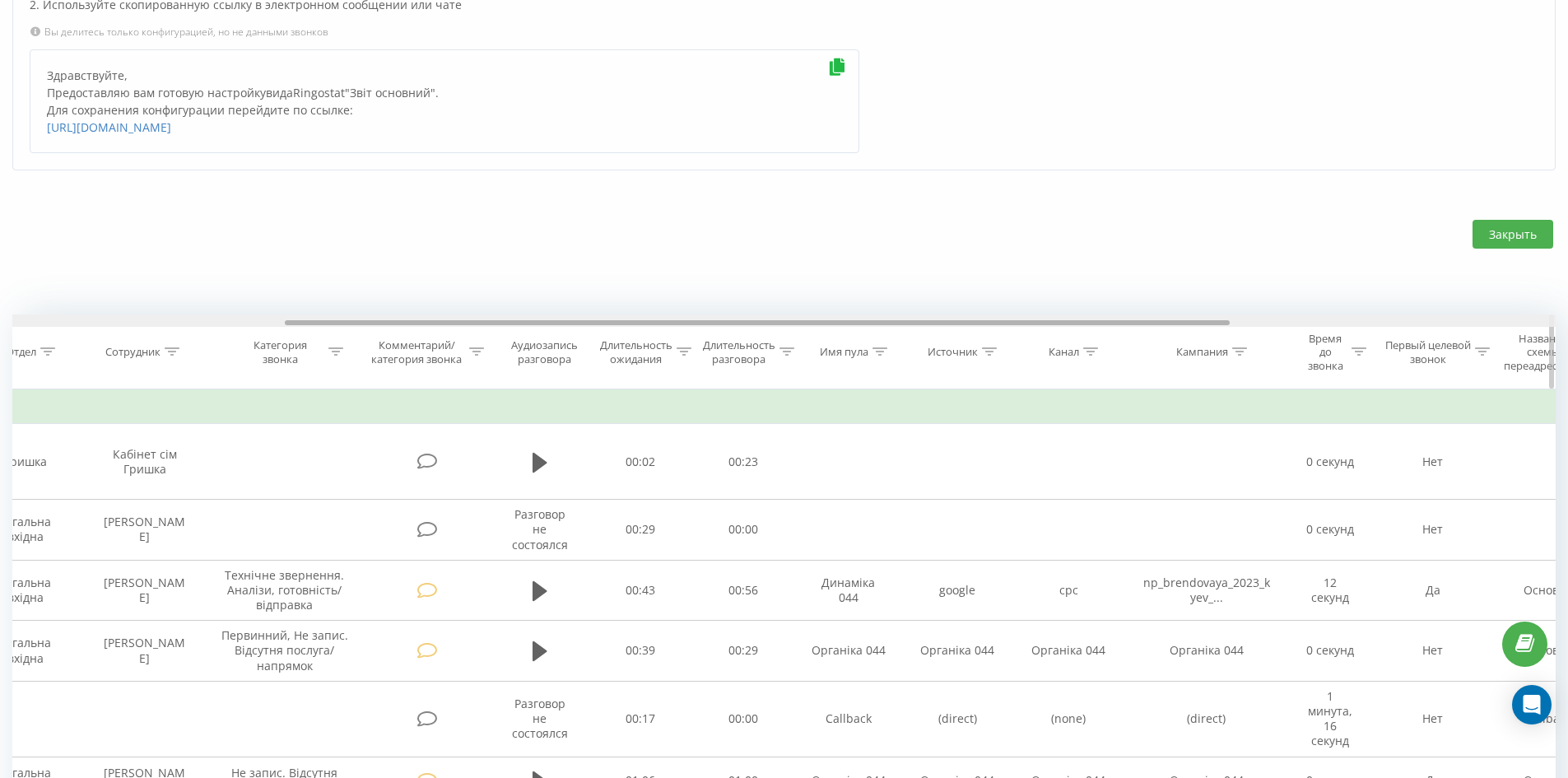
drag, startPoint x: 742, startPoint y: 342, endPoint x: 417, endPoint y: 353, distance: 325.2
click at [417, 353] on div "Дата звонка Тип звонка Статус [PERSON_NAME] звонили Отдел Сотрудник Категория з…" at bounding box center [783, 352] width 1543 height 76
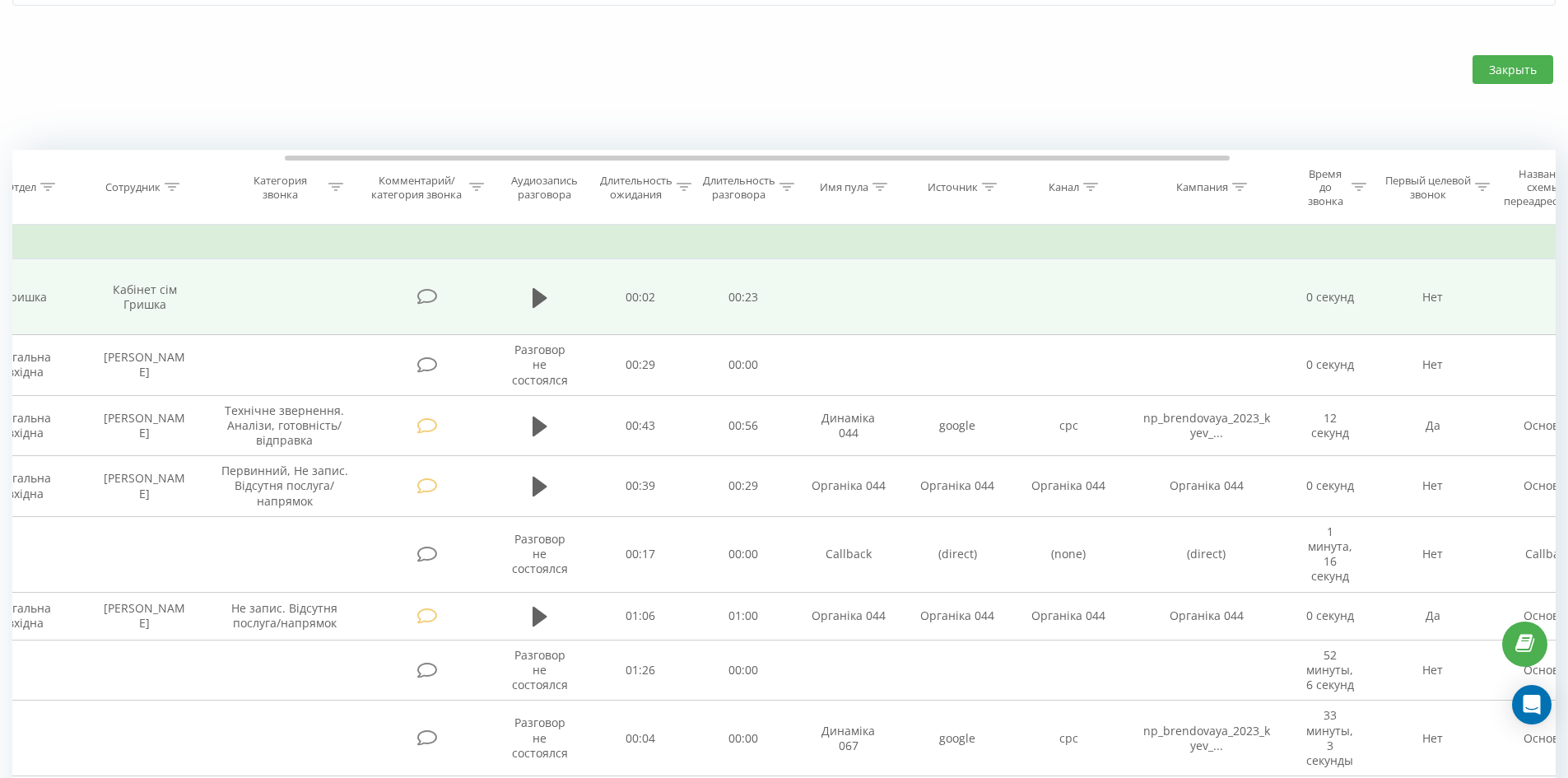
scroll to position [494, 0]
